Goal: Book appointment/travel/reservation

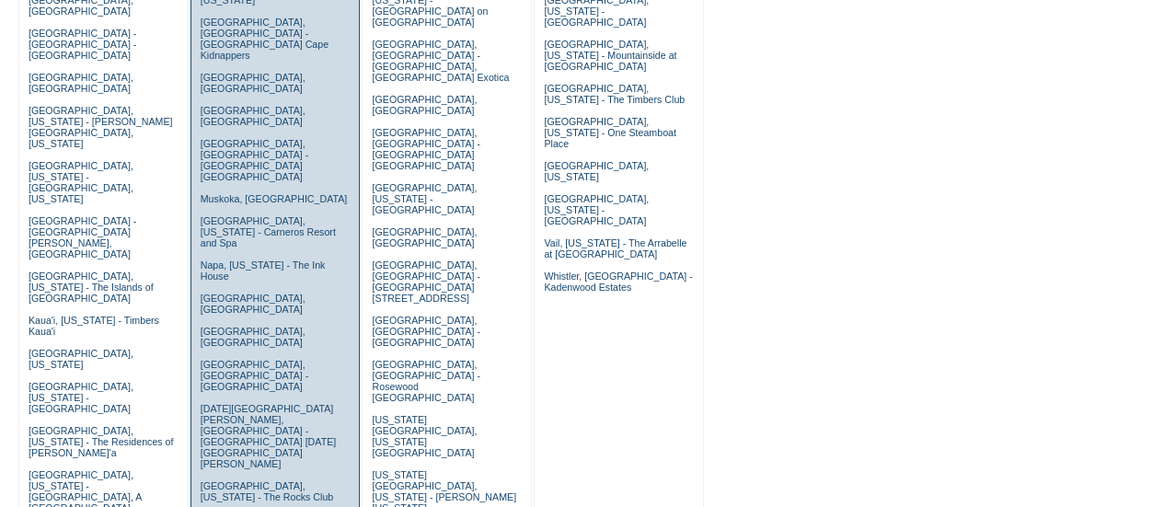
scroll to position [419, 0]
click at [235, 478] on link "[GEOGRAPHIC_DATA], [US_STATE] - The Rocks Club" at bounding box center [267, 489] width 133 height 22
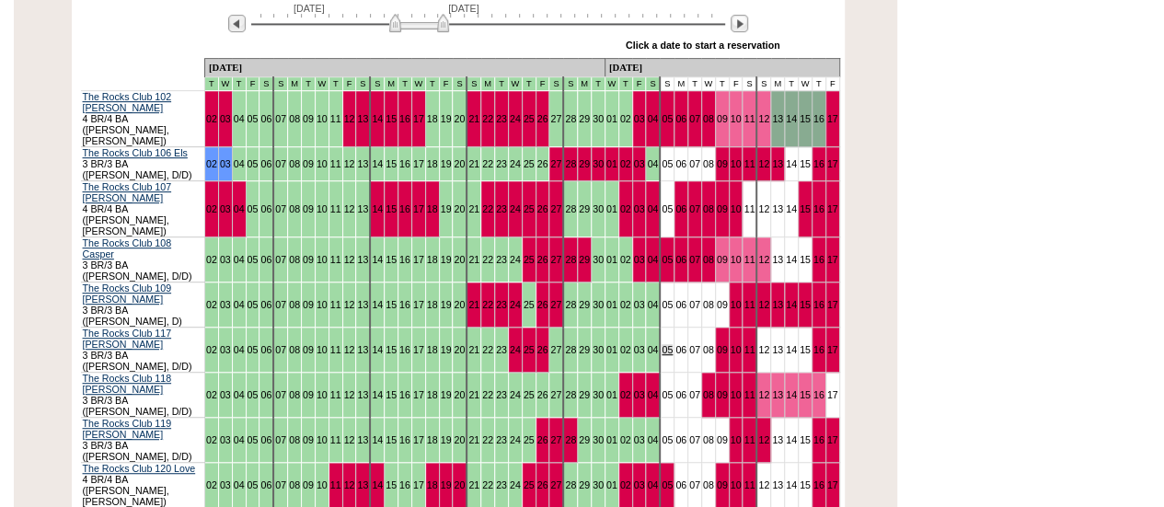
scroll to position [390, 0]
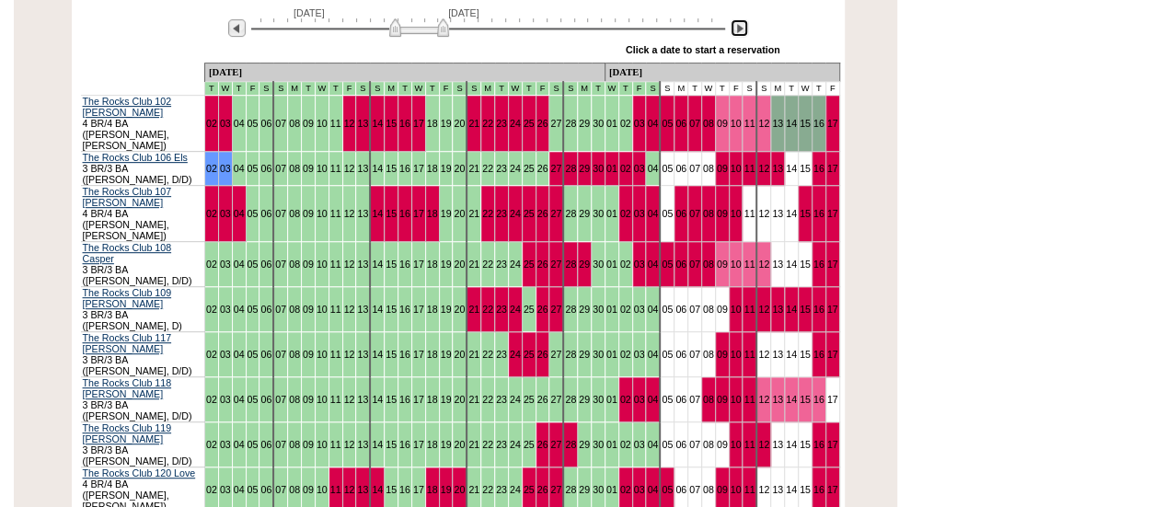
click at [738, 27] on img at bounding box center [738, 27] width 17 height 17
